Goal: Task Accomplishment & Management: Manage account settings

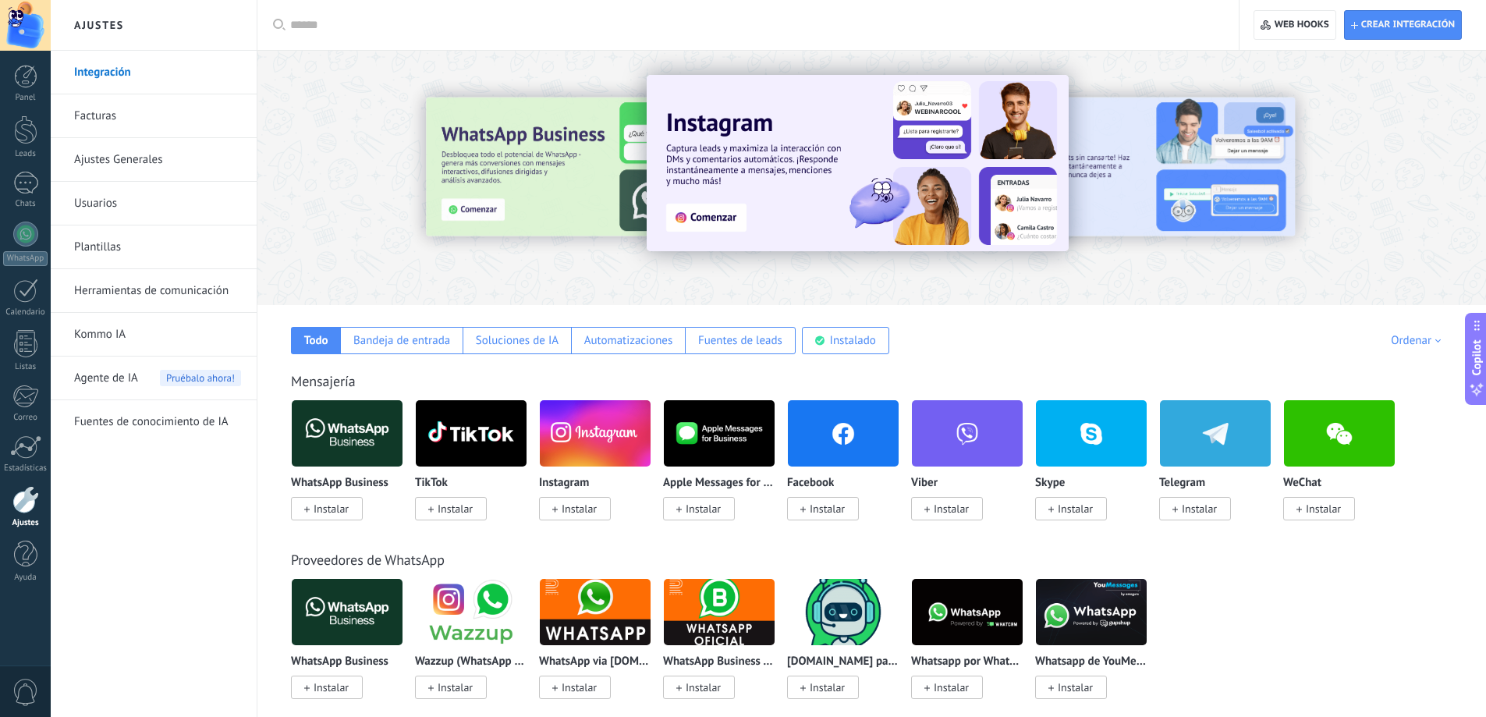
click at [23, 503] on div at bounding box center [25, 499] width 27 height 27
click at [24, 24] on div at bounding box center [25, 25] width 51 height 51
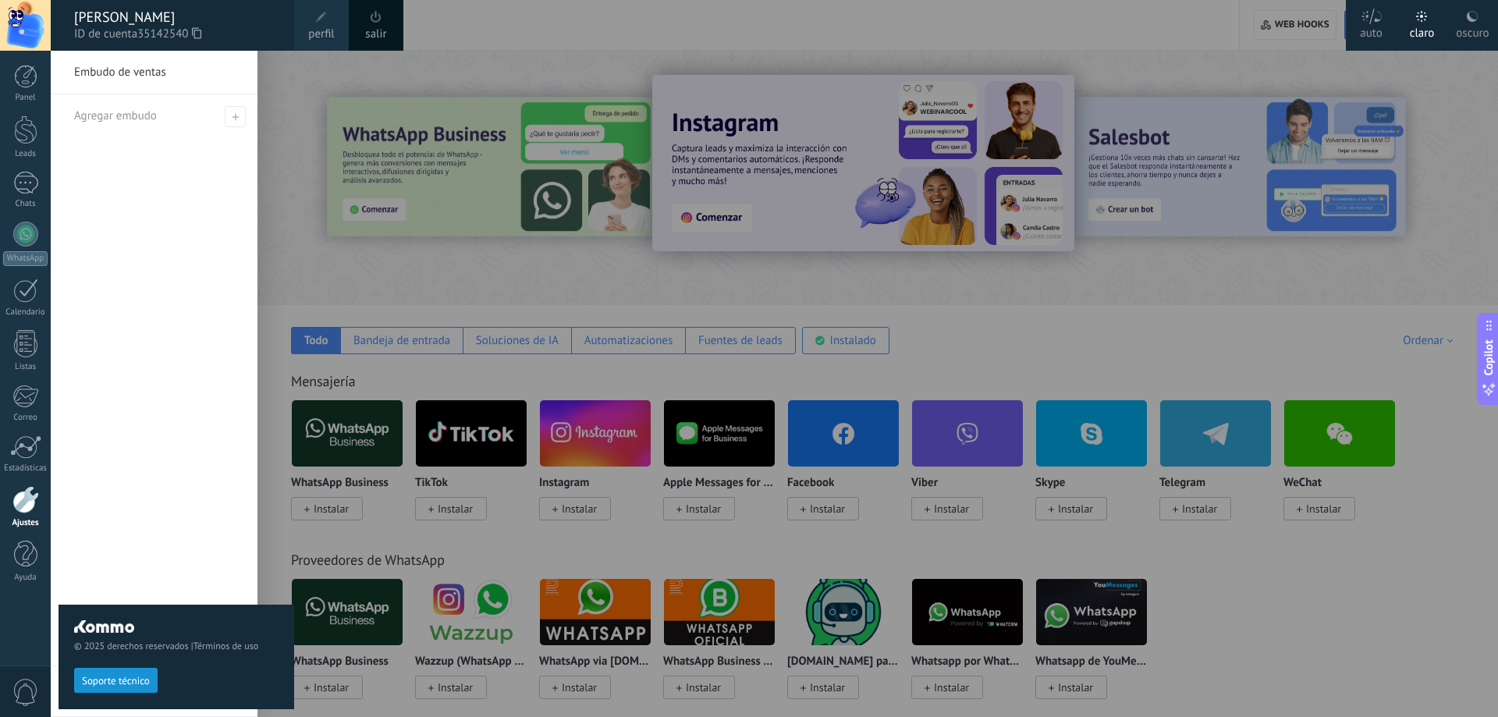
click at [20, 504] on div at bounding box center [25, 499] width 27 height 27
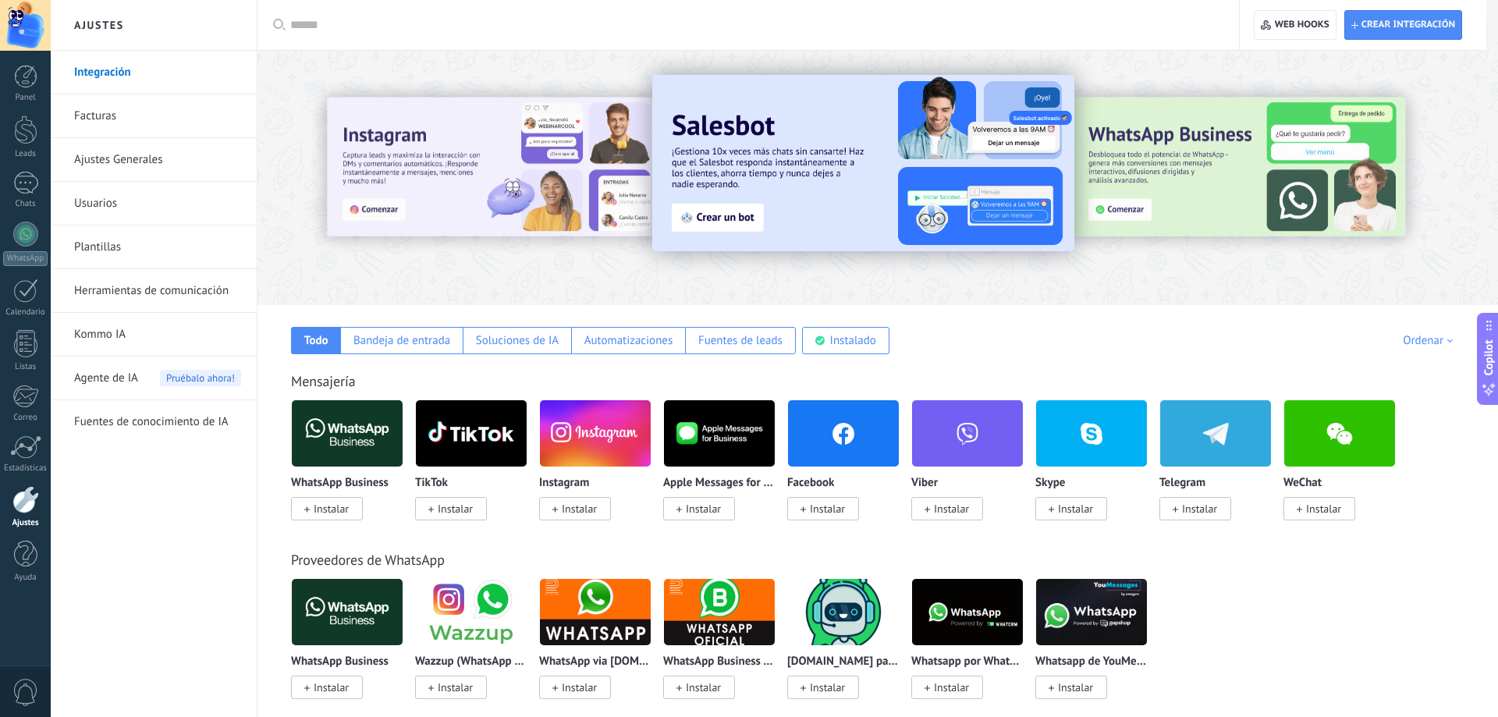
click at [136, 115] on link "Facturas" at bounding box center [157, 116] width 167 height 44
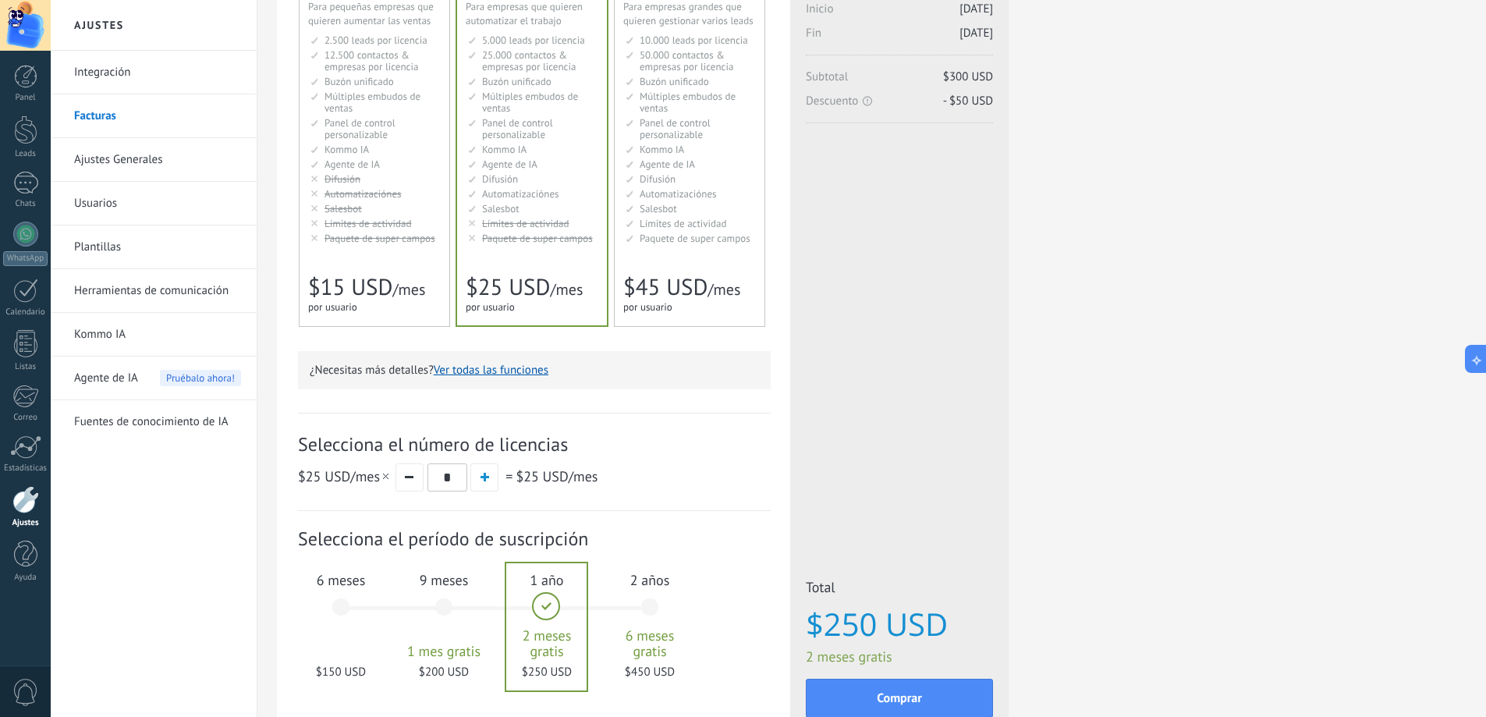
scroll to position [126, 0]
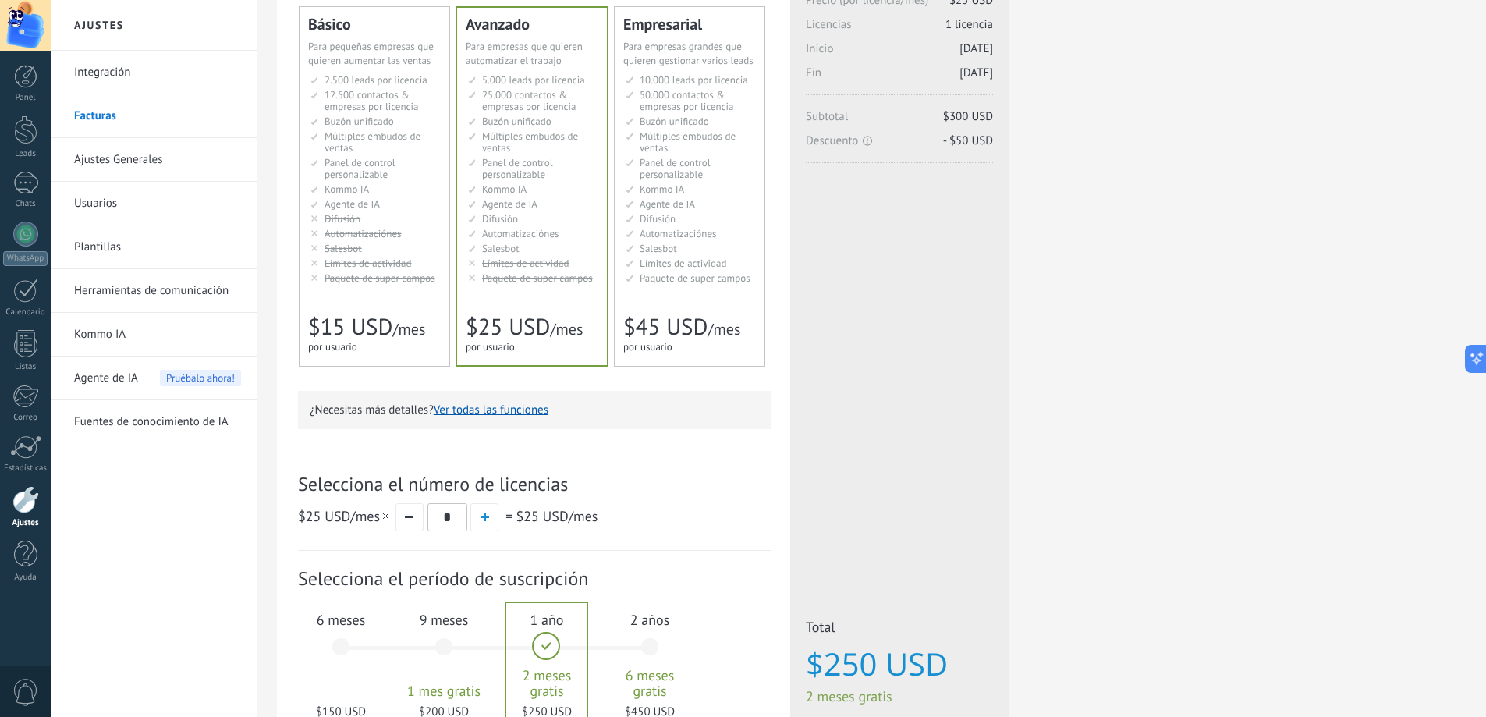
click at [115, 327] on link "Kommo IA" at bounding box center [157, 335] width 167 height 44
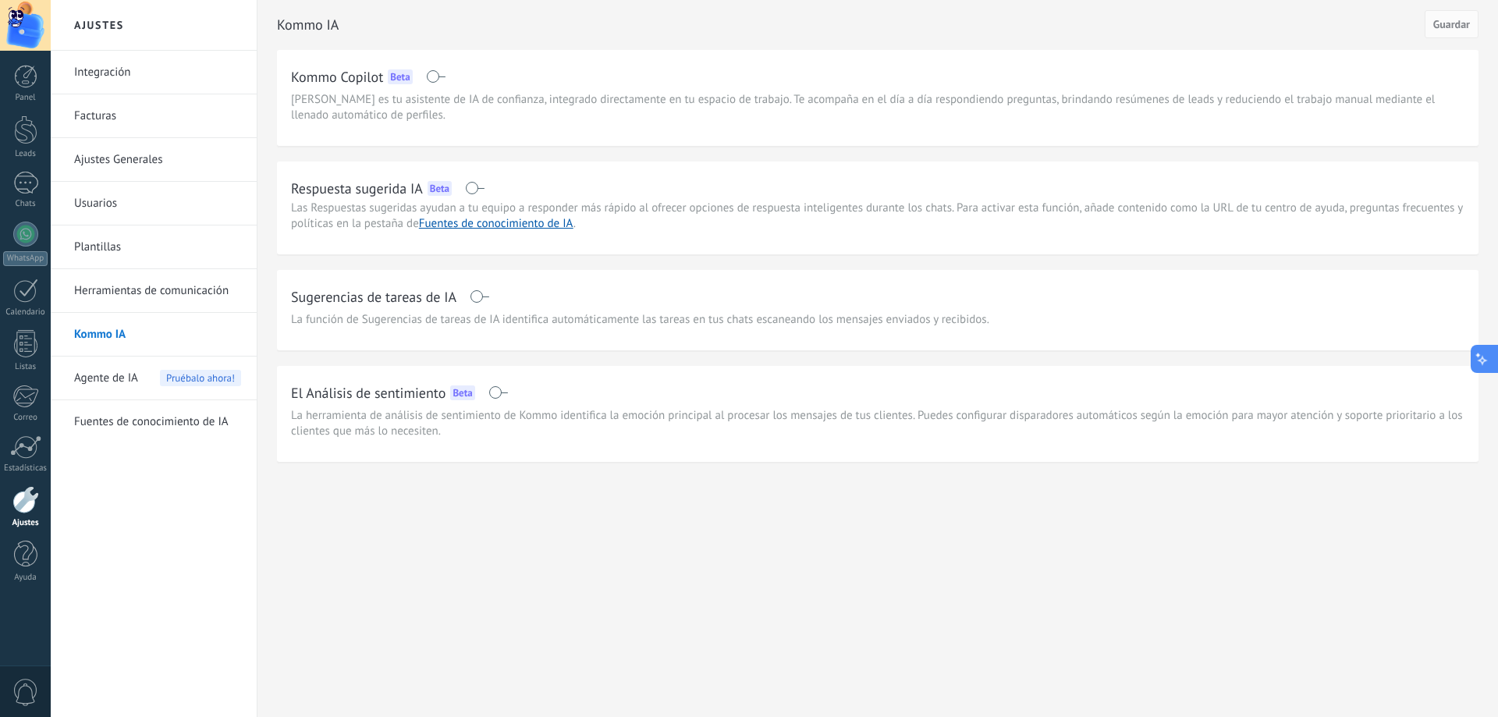
click at [1485, 365] on icon at bounding box center [1482, 358] width 16 height 16
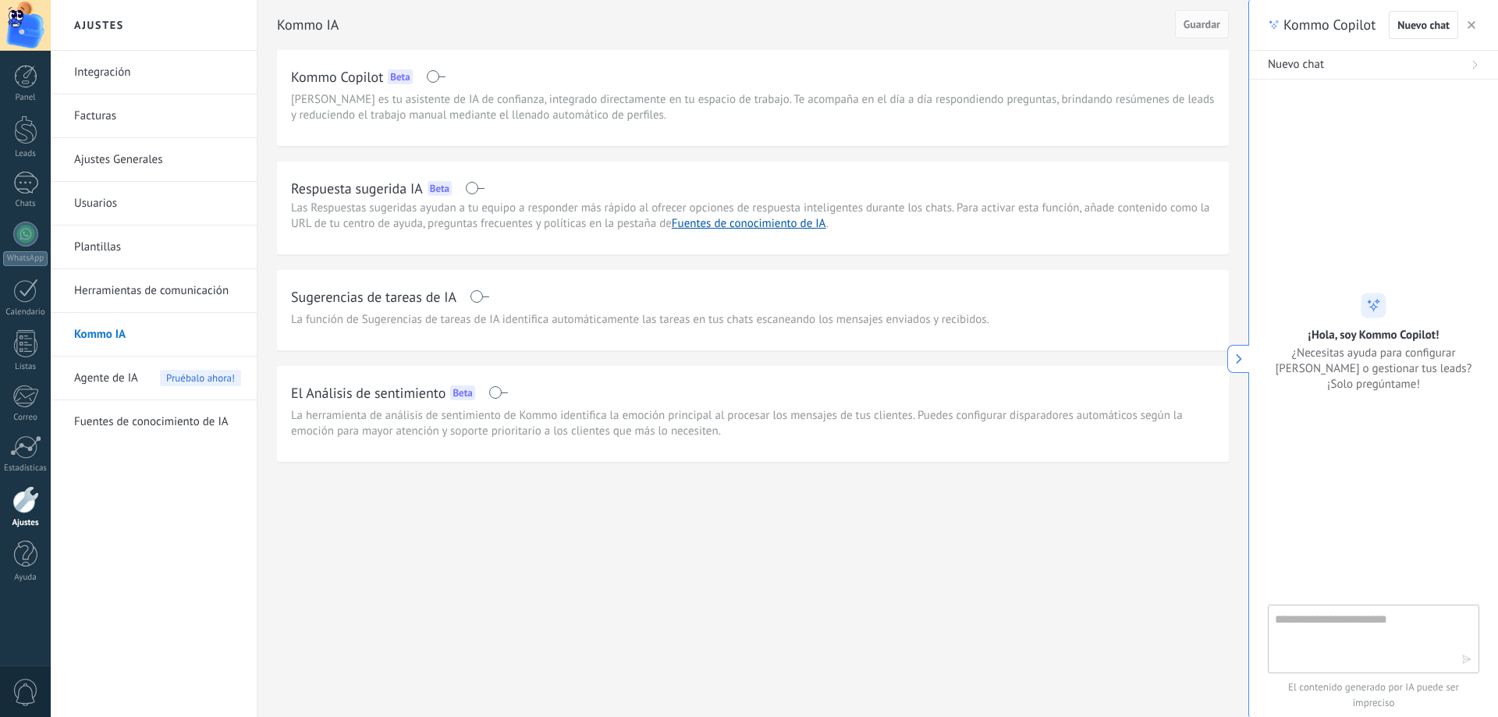
click at [1333, 628] on textarea at bounding box center [1363, 638] width 176 height 56
type textarea "********"
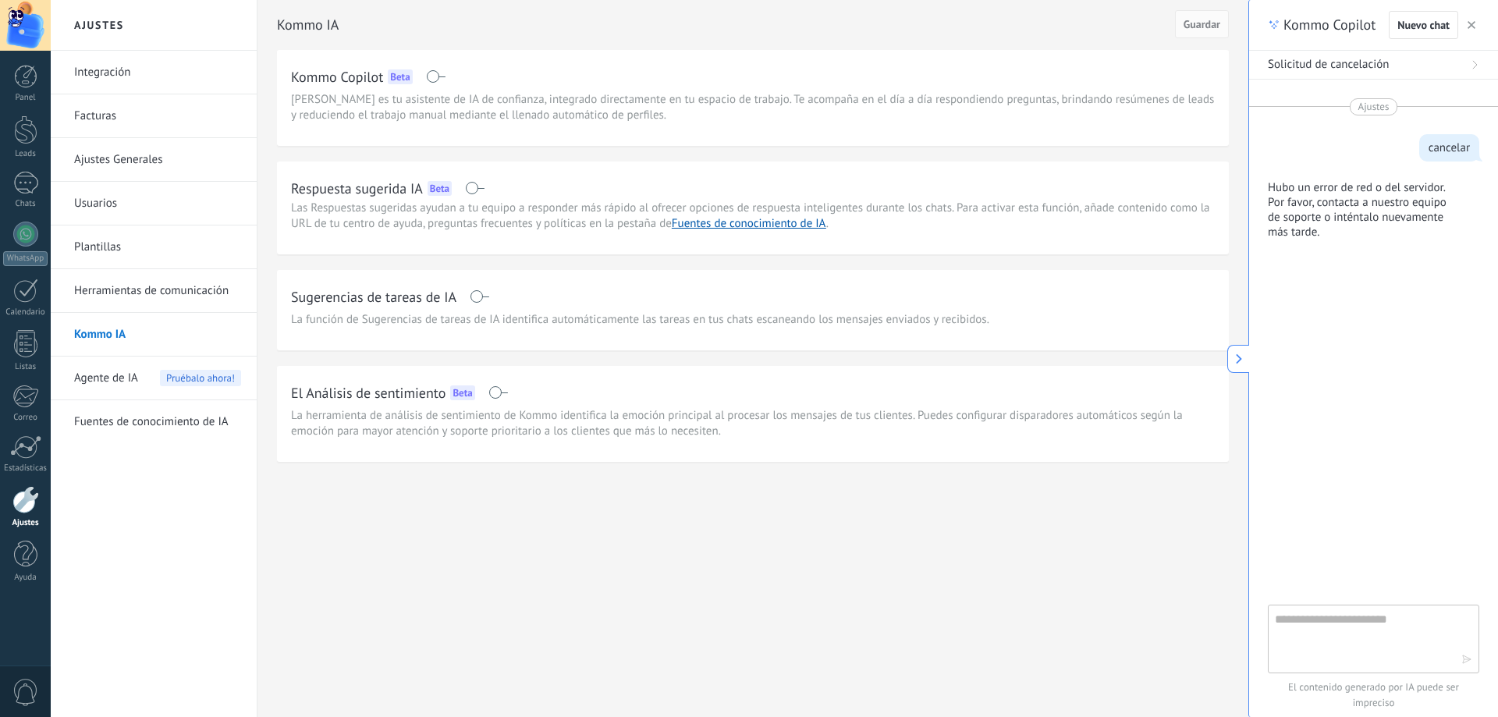
click at [16, 697] on span "0" at bounding box center [25, 692] width 27 height 27
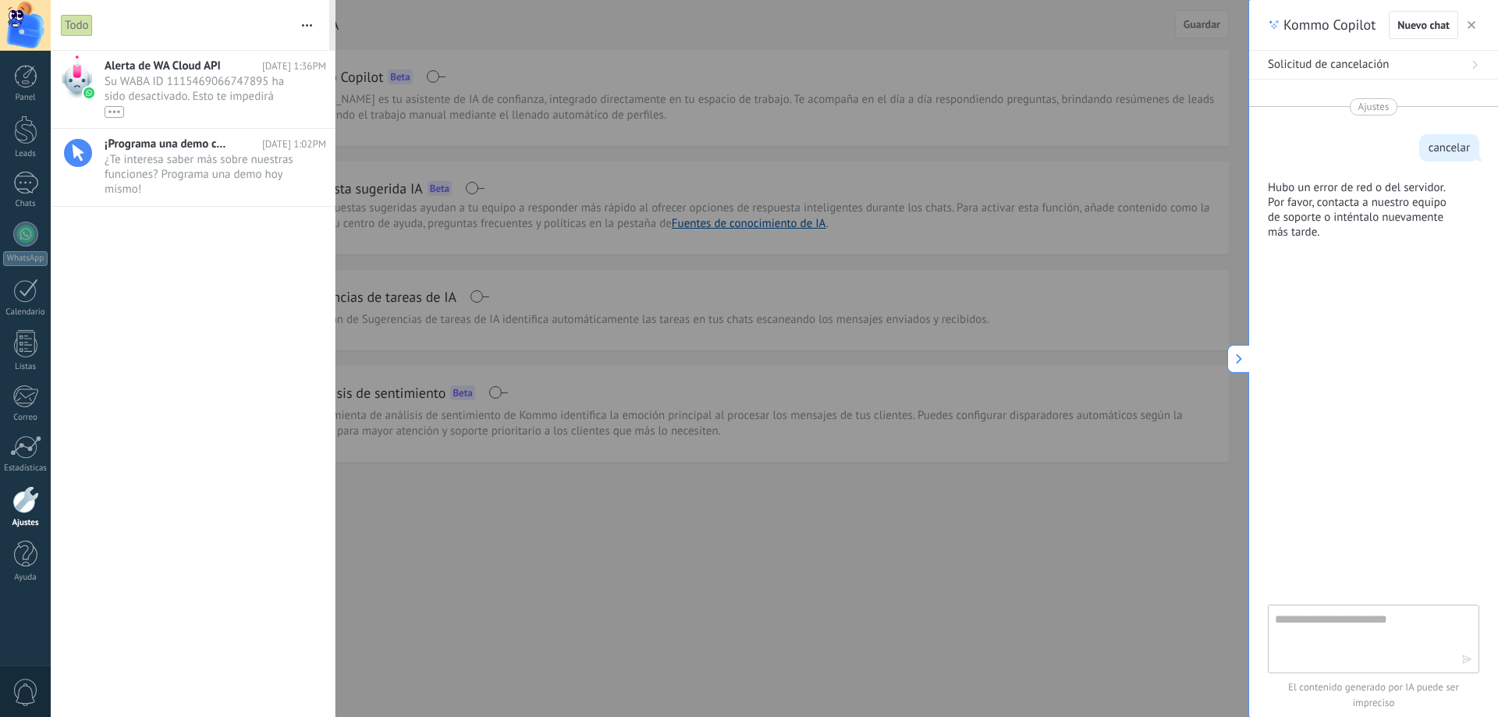
click at [16, 697] on span "0" at bounding box center [25, 692] width 27 height 27
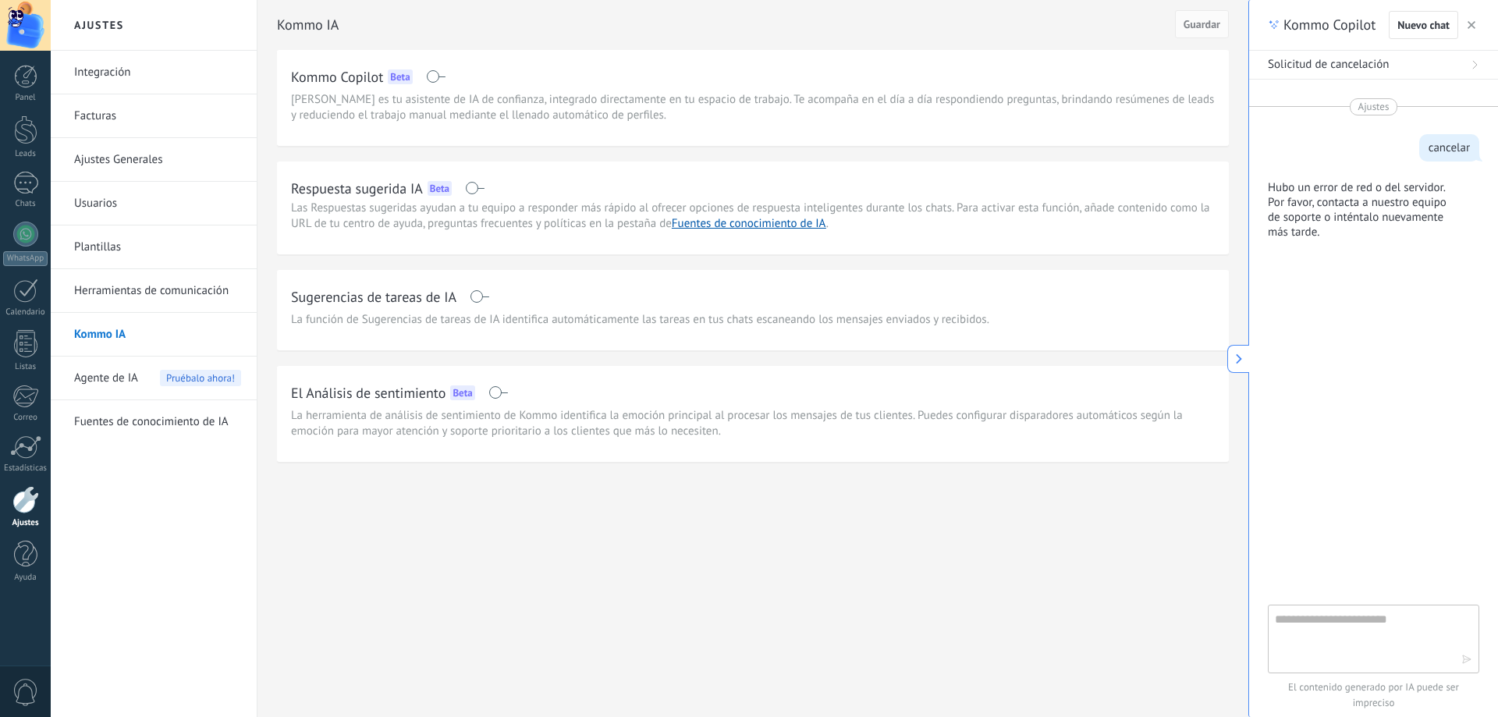
click at [23, 512] on div at bounding box center [25, 499] width 27 height 27
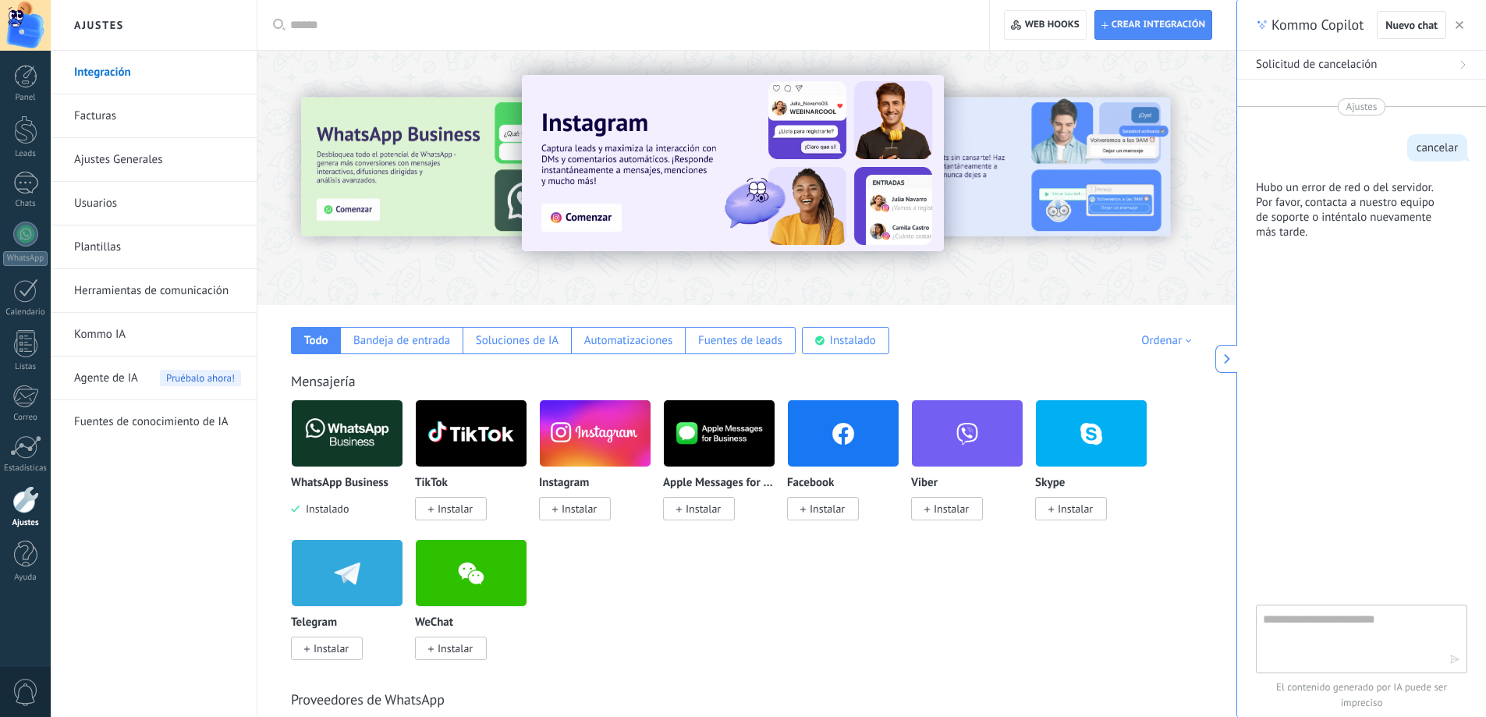
click at [134, 167] on link "Ajustes Generales" at bounding box center [157, 160] width 167 height 44
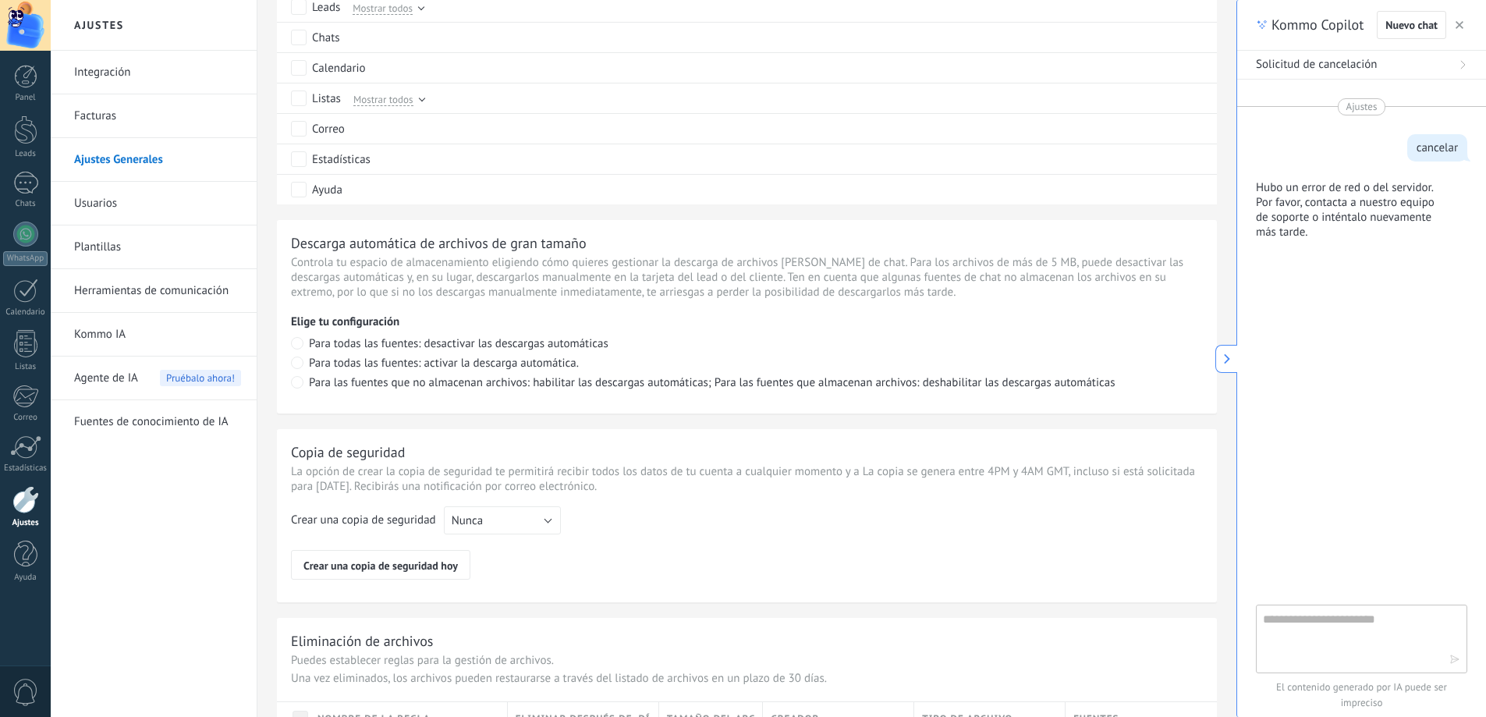
scroll to position [1002, 0]
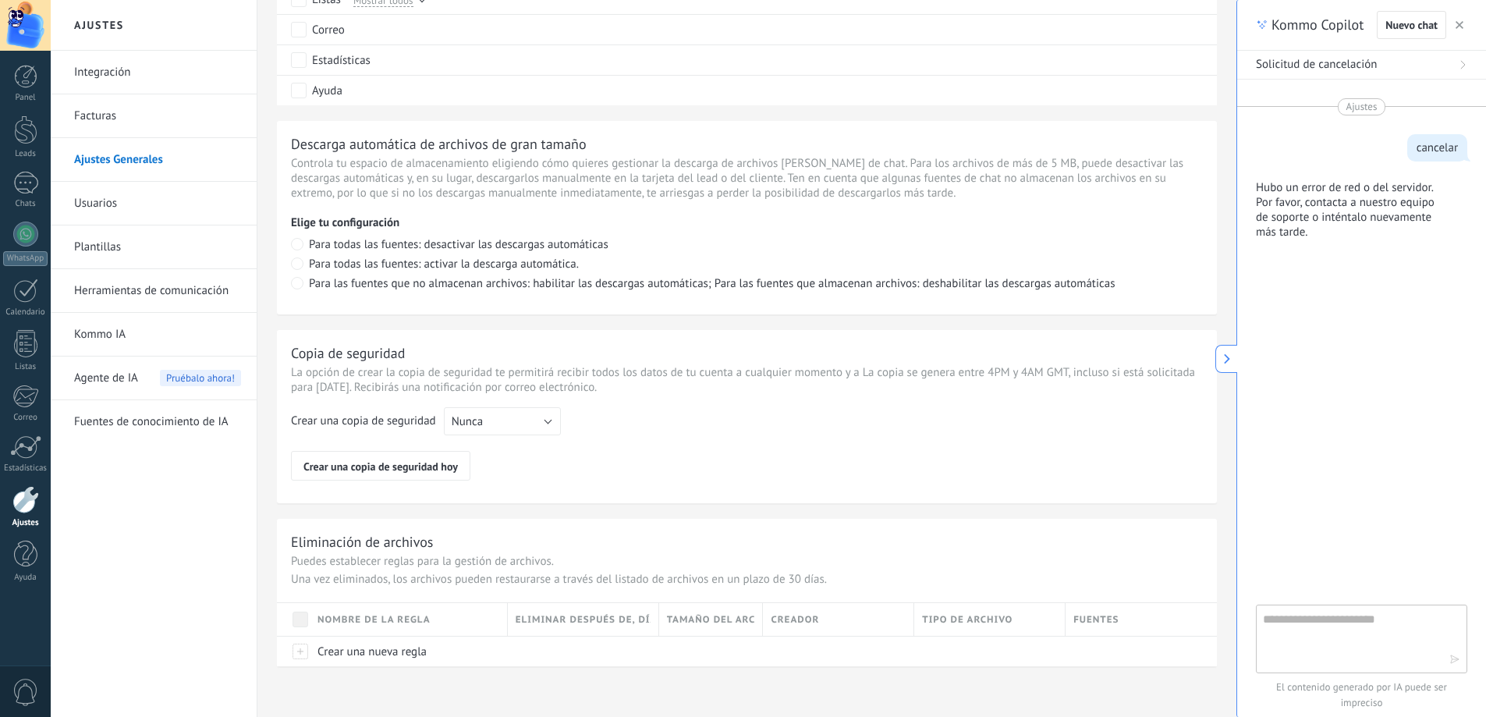
click at [93, 122] on link "Facturas" at bounding box center [157, 116] width 167 height 44
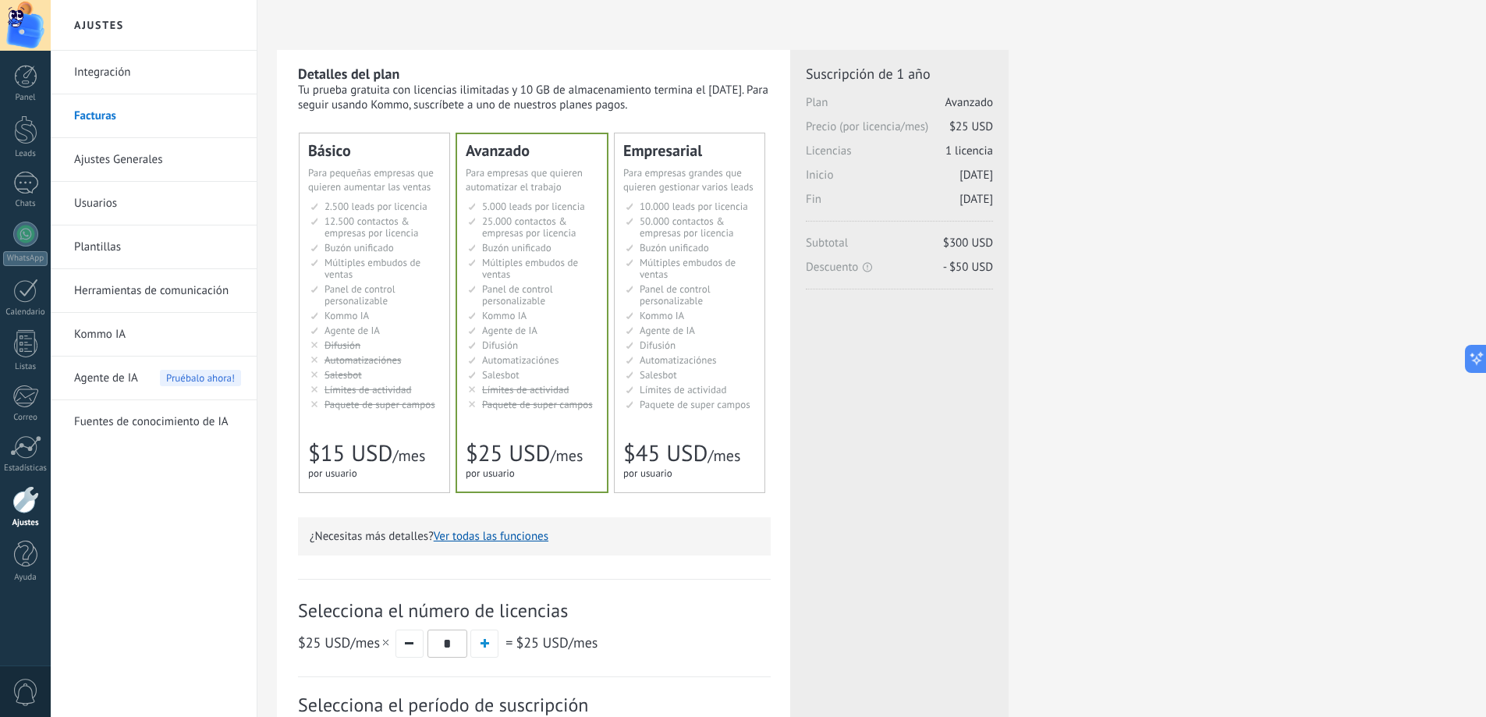
click at [529, 540] on button "Ver todas las funciones" at bounding box center [491, 536] width 115 height 15
click at [943, 249] on span "$300 USD" at bounding box center [968, 243] width 50 height 15
click at [368, 245] on span "Buzón unificado" at bounding box center [358, 247] width 69 height 13
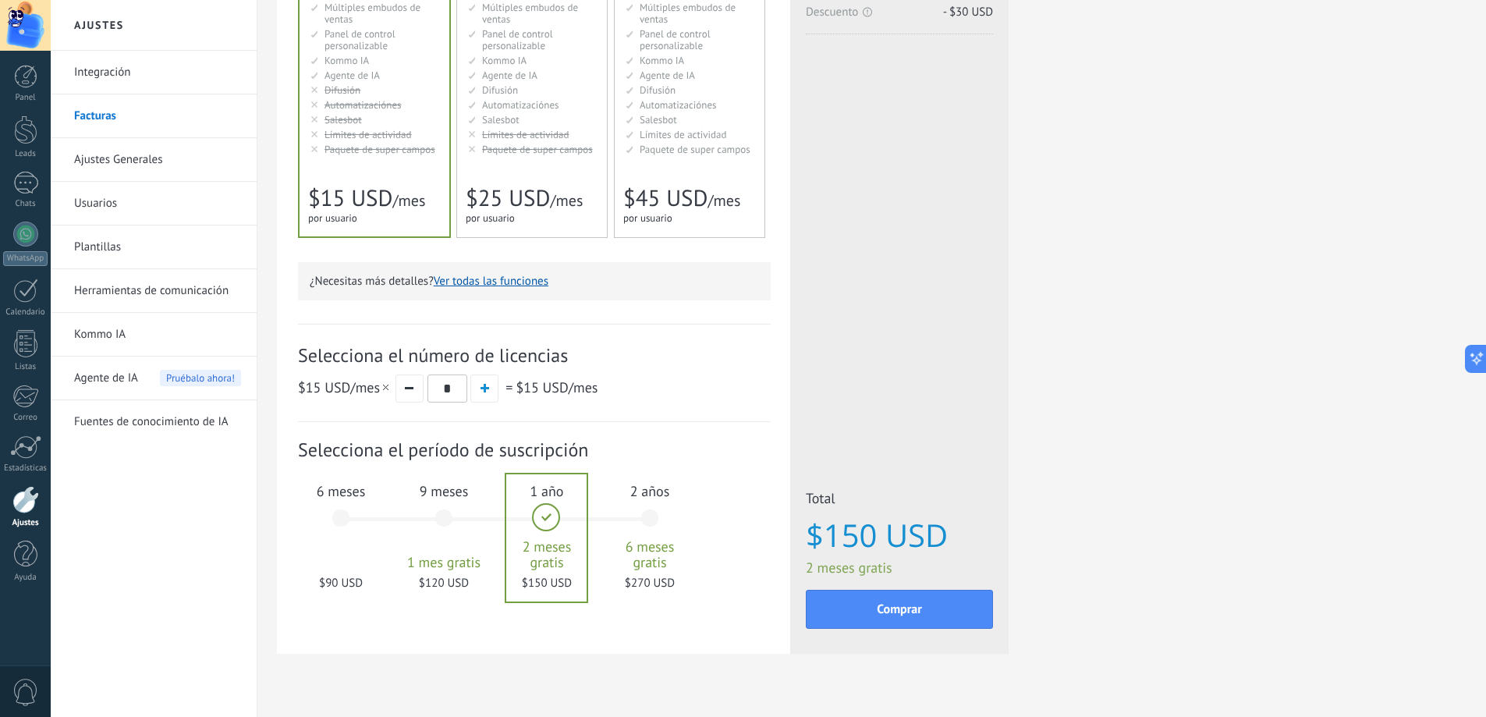
scroll to position [282, 0]
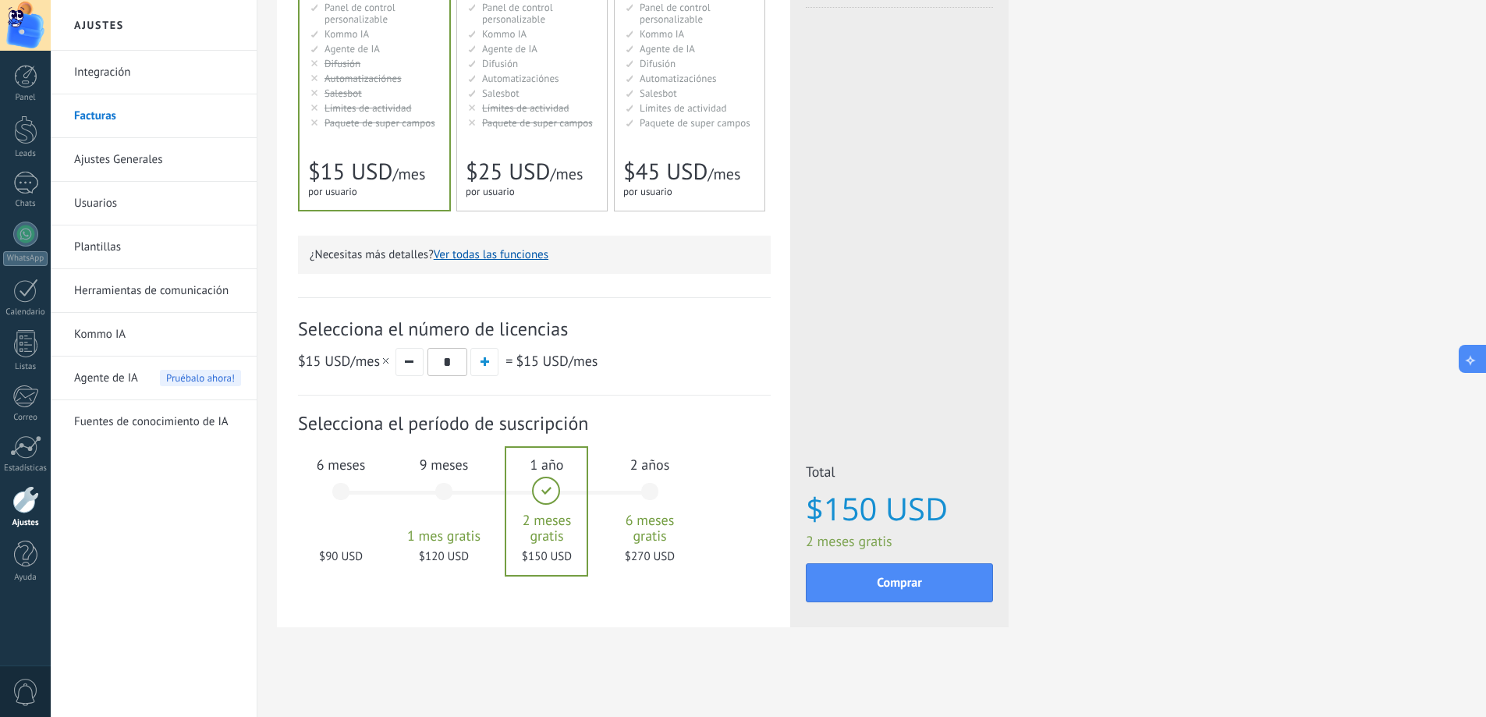
click at [1474, 360] on icon at bounding box center [1470, 359] width 7 height 7
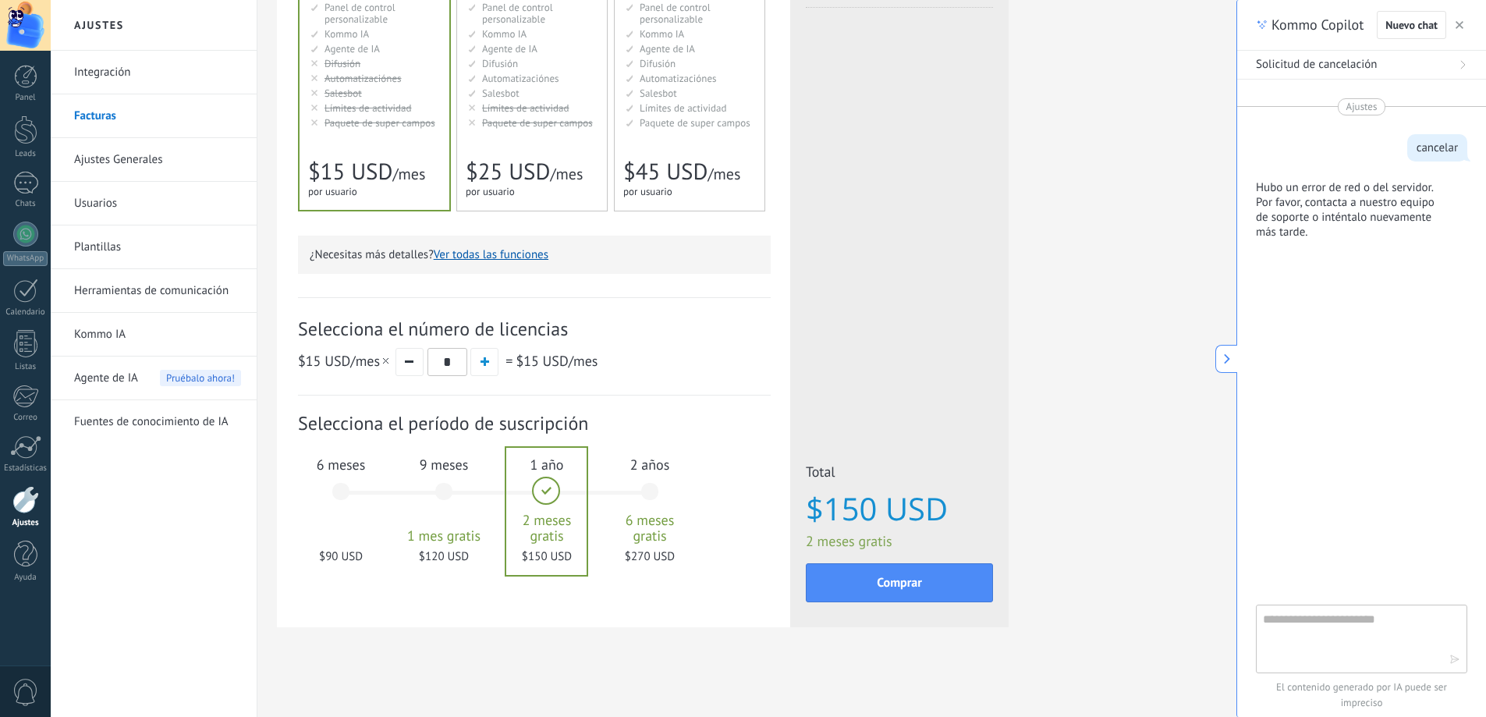
click at [1372, 656] on textarea at bounding box center [1351, 638] width 176 height 56
click at [1335, 67] on span "Solicitud de cancelación" at bounding box center [1316, 65] width 121 height 16
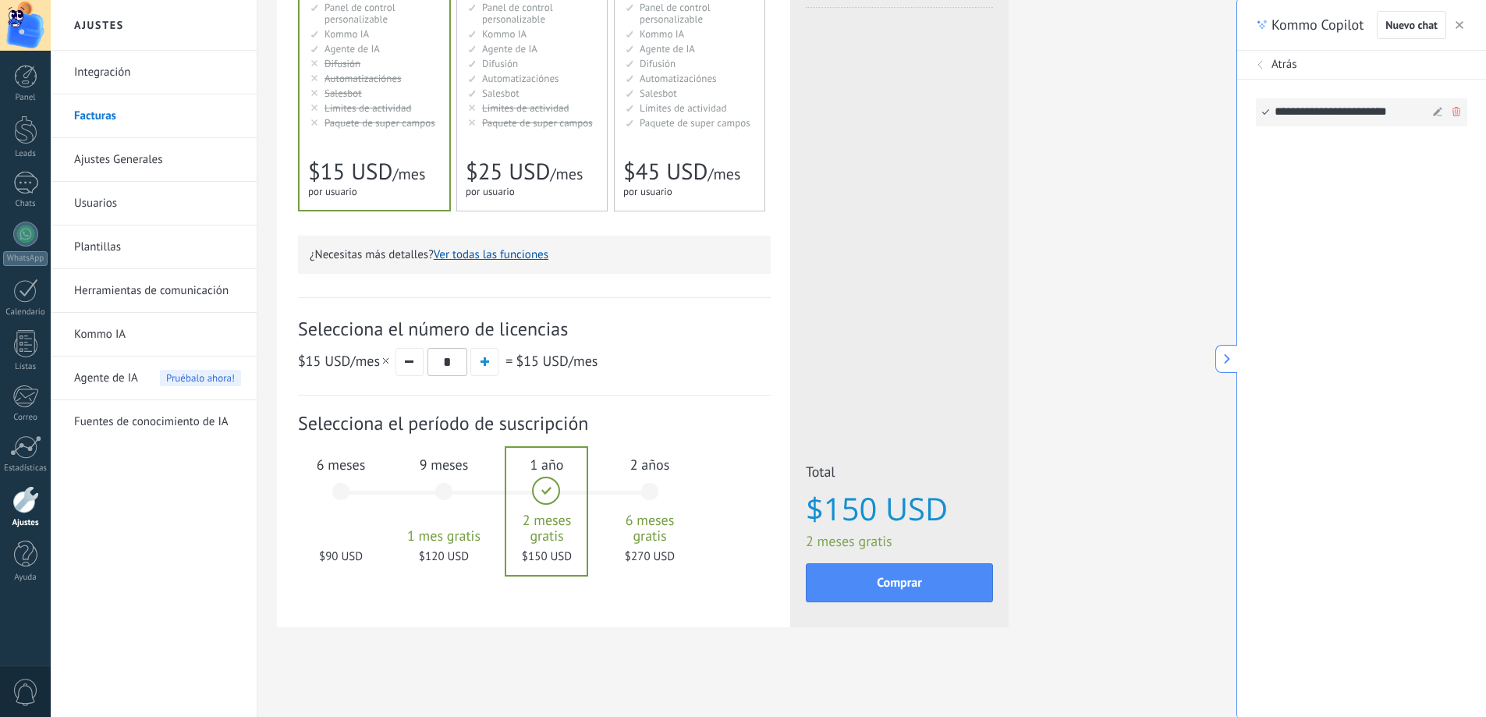
click at [1349, 114] on div "**********" at bounding box center [1352, 112] width 154 height 27
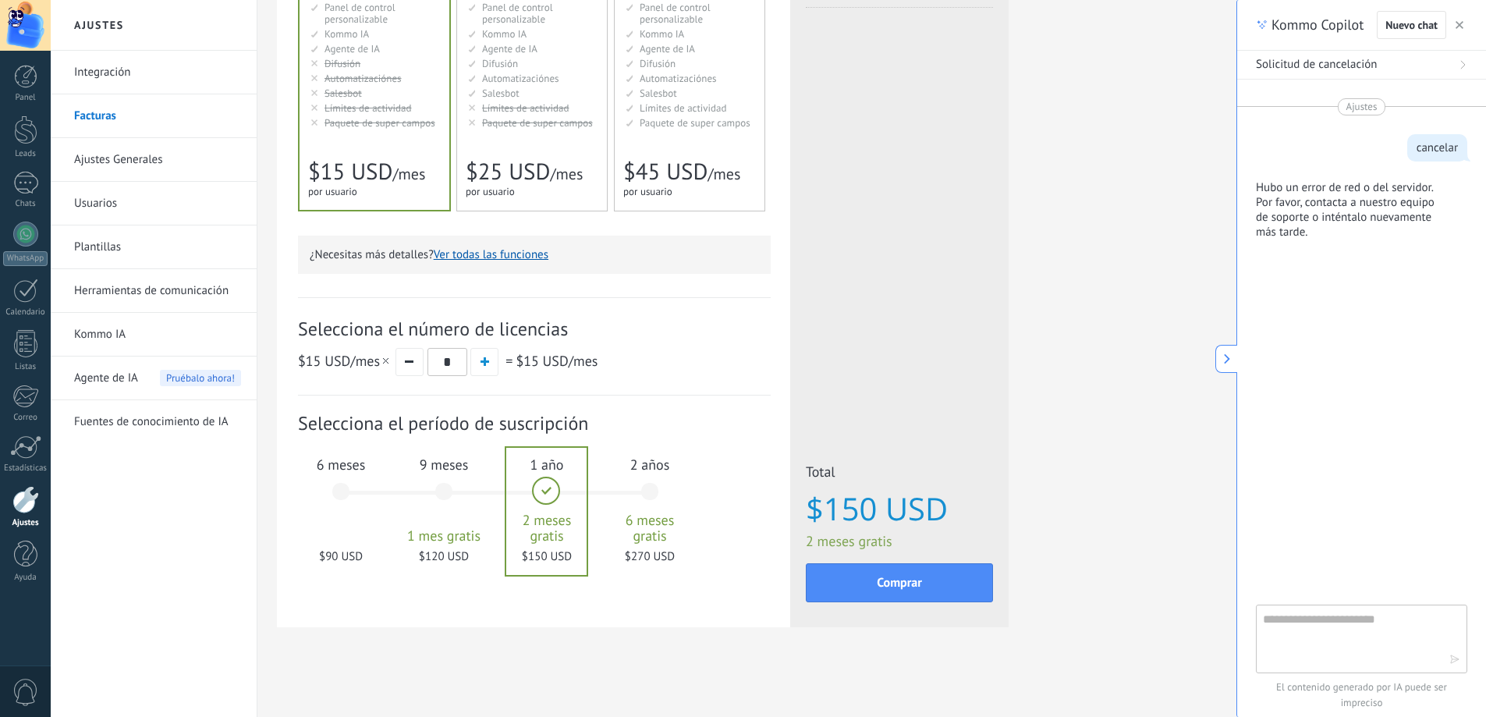
click at [1364, 629] on textarea at bounding box center [1351, 638] width 176 height 56
type textarea "**********"
click at [1358, 104] on span "Ajustes" at bounding box center [1361, 107] width 31 height 16
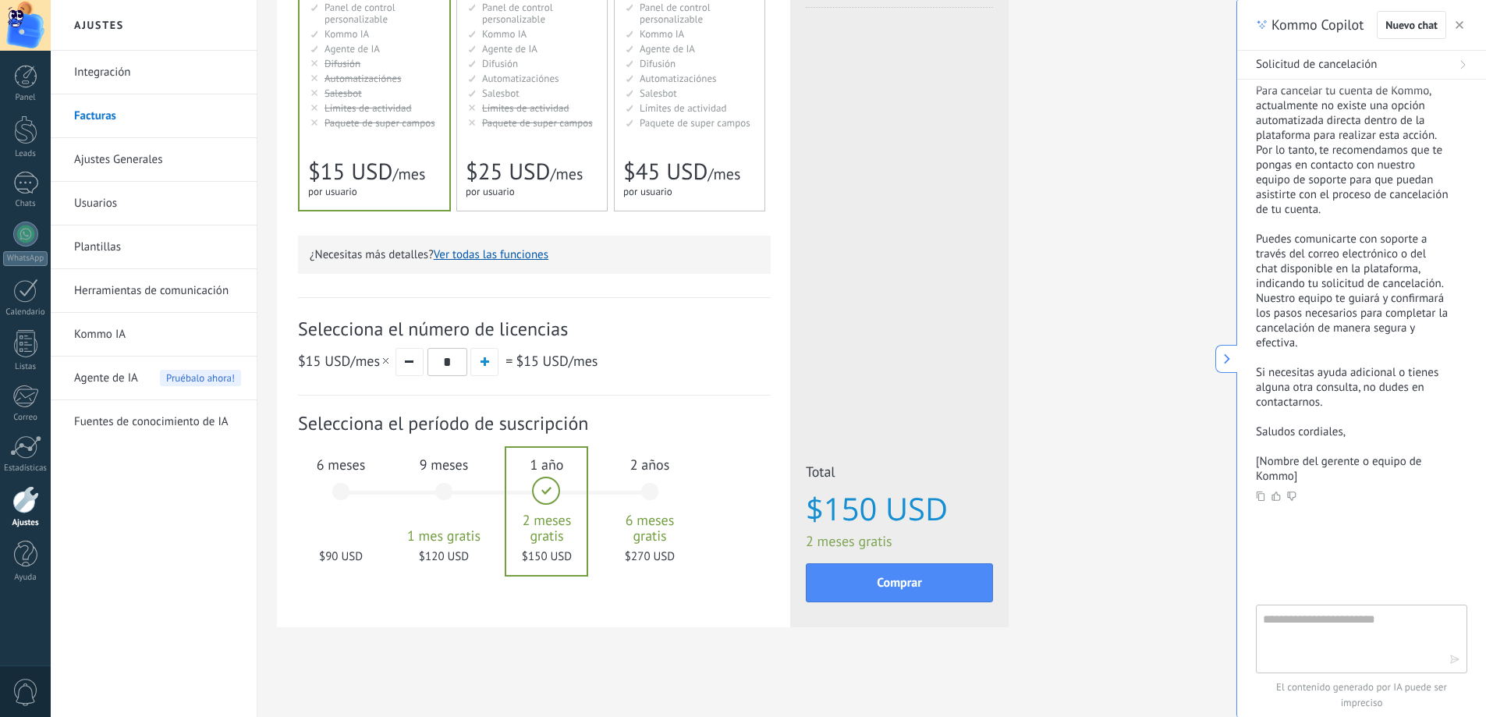
scroll to position [251, 0]
click at [1323, 630] on textarea at bounding box center [1351, 638] width 176 height 56
type textarea "**********"
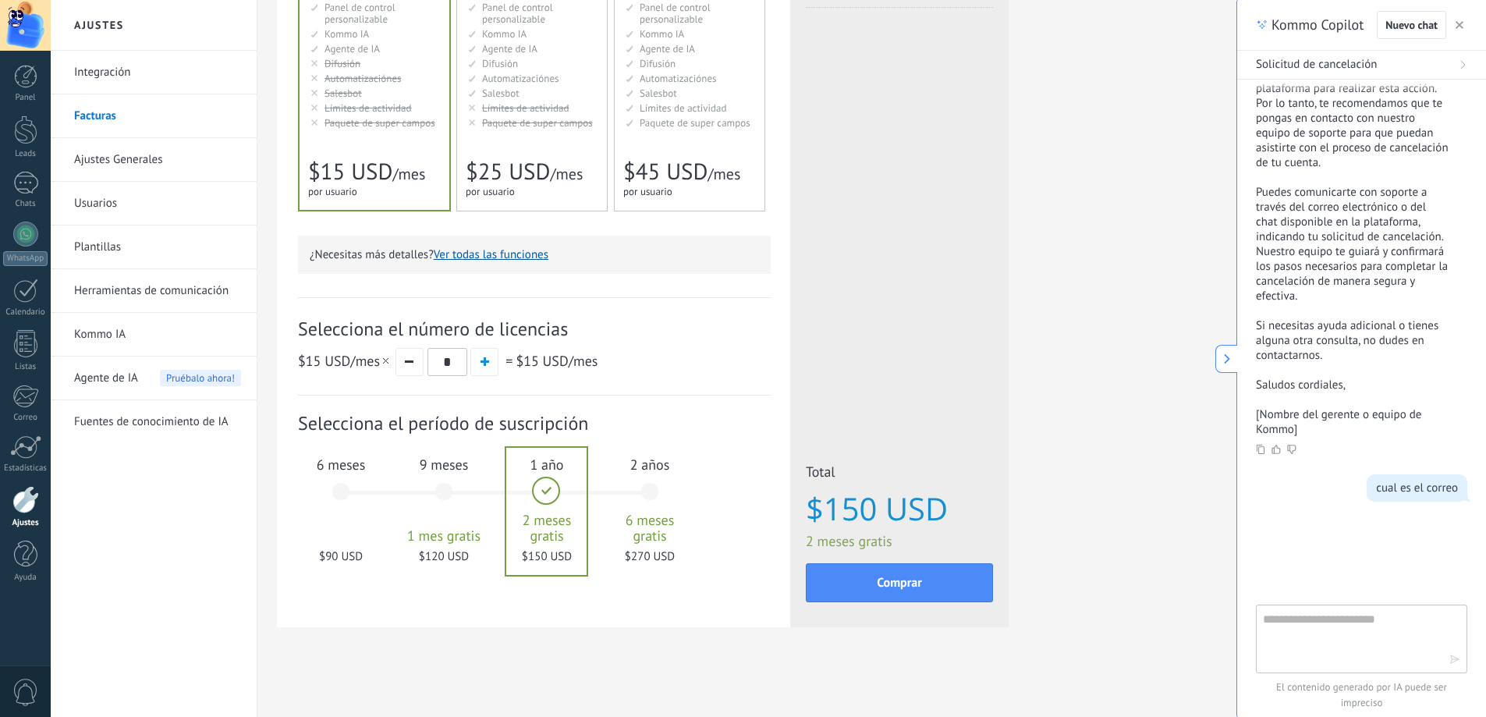
scroll to position [319, 0]
